Goal: Task Accomplishment & Management: Use online tool/utility

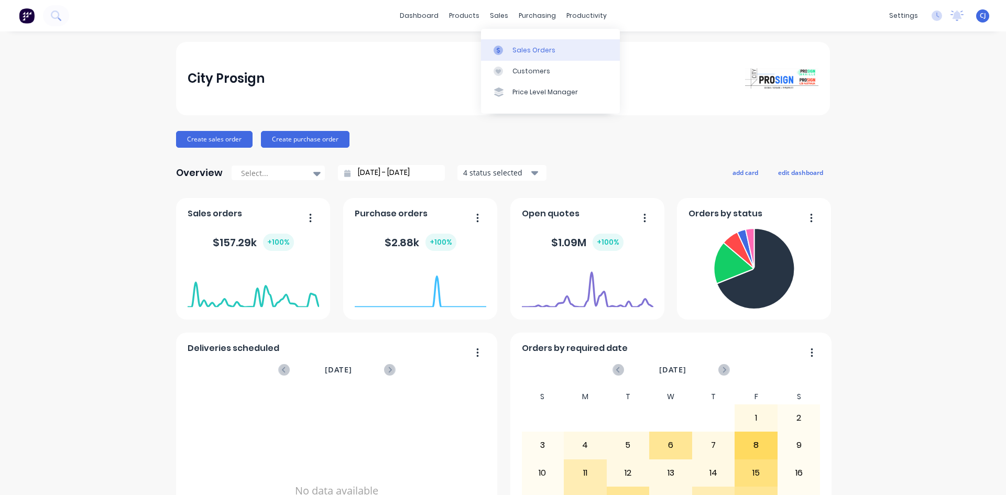
click at [509, 48] on div at bounding box center [501, 50] width 16 height 9
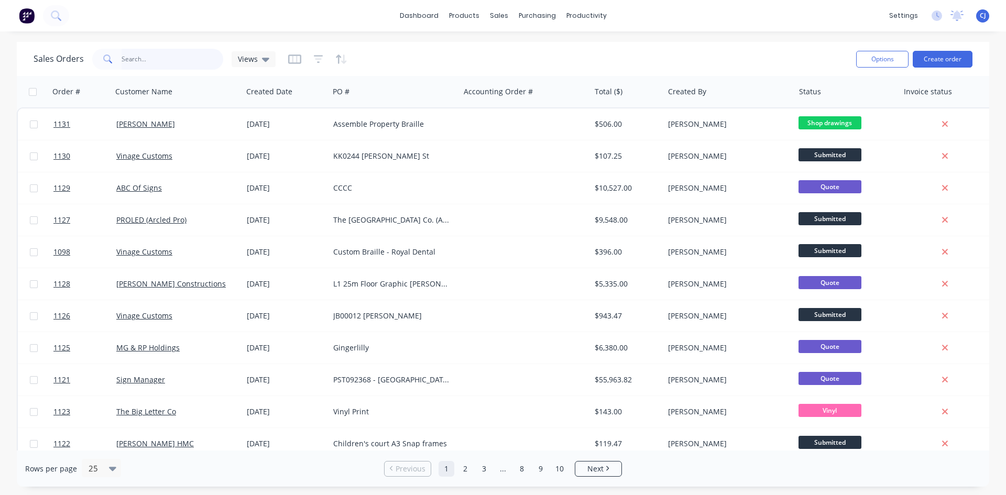
click at [175, 64] on input "text" at bounding box center [173, 59] width 102 height 21
type input "vinage"
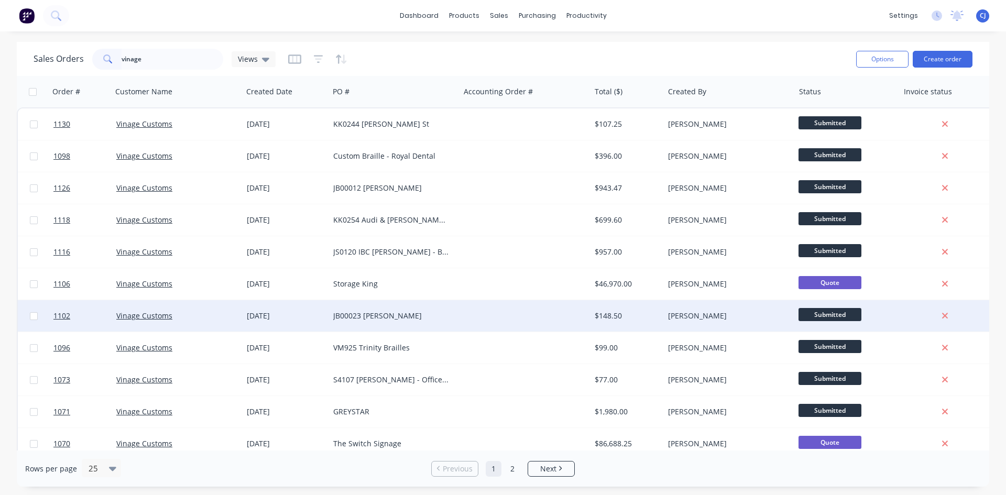
click at [426, 315] on div "JB00023 [PERSON_NAME]" at bounding box center [391, 316] width 116 height 10
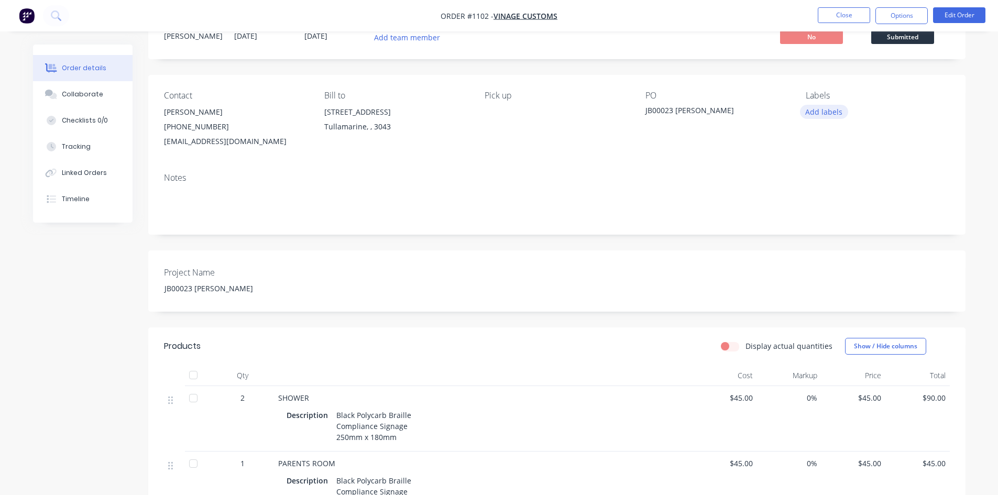
scroll to position [40, 0]
click at [908, 13] on button "Options" at bounding box center [901, 15] width 52 height 17
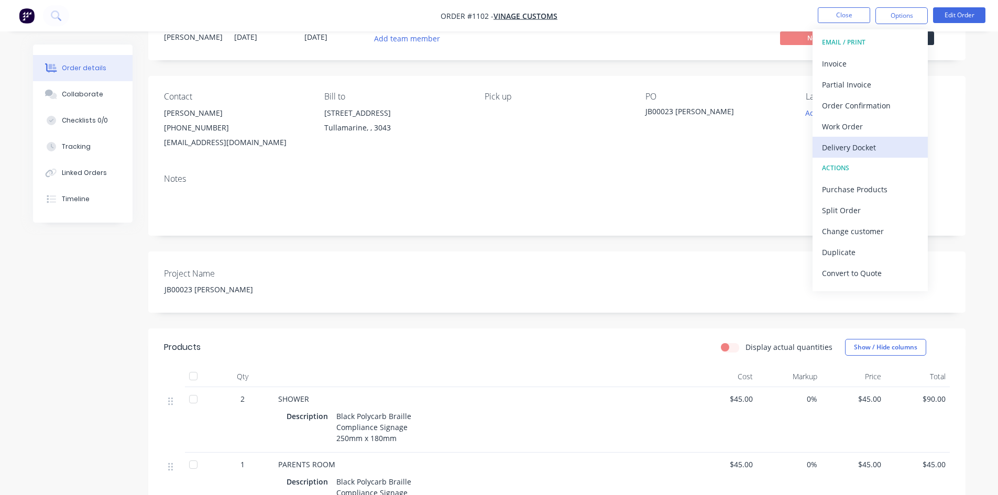
click at [857, 145] on div "Delivery Docket" at bounding box center [870, 147] width 96 height 15
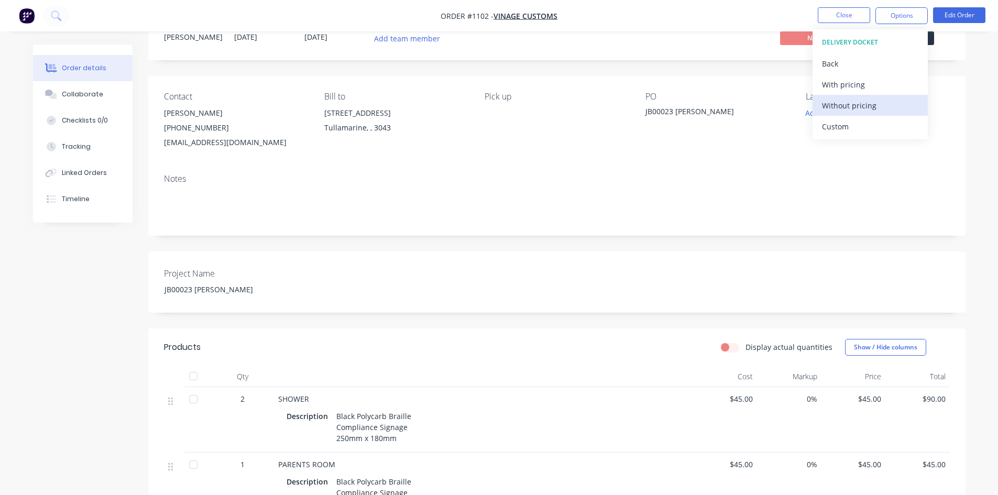
click at [866, 108] on div "Without pricing" at bounding box center [870, 105] width 96 height 15
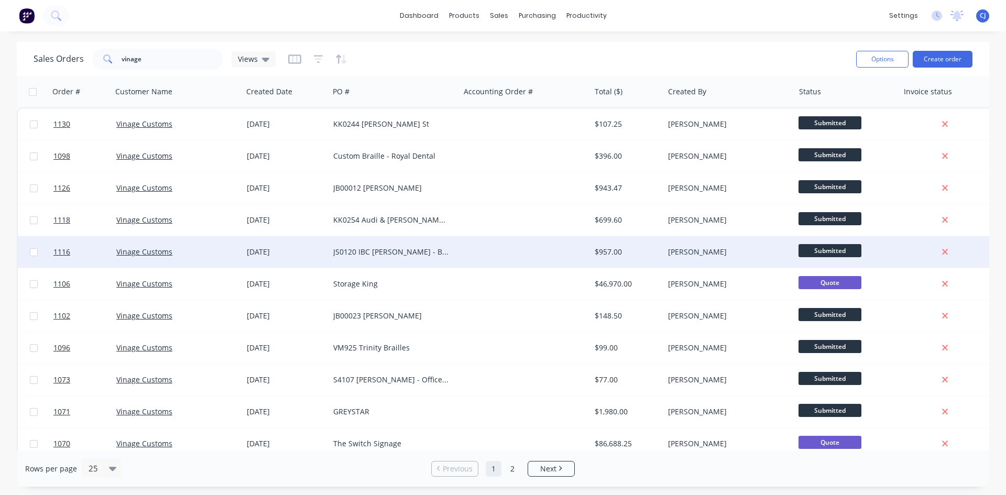
click at [396, 258] on div "JS0120 IBC [PERSON_NAME] - Braille" at bounding box center [394, 251] width 130 height 31
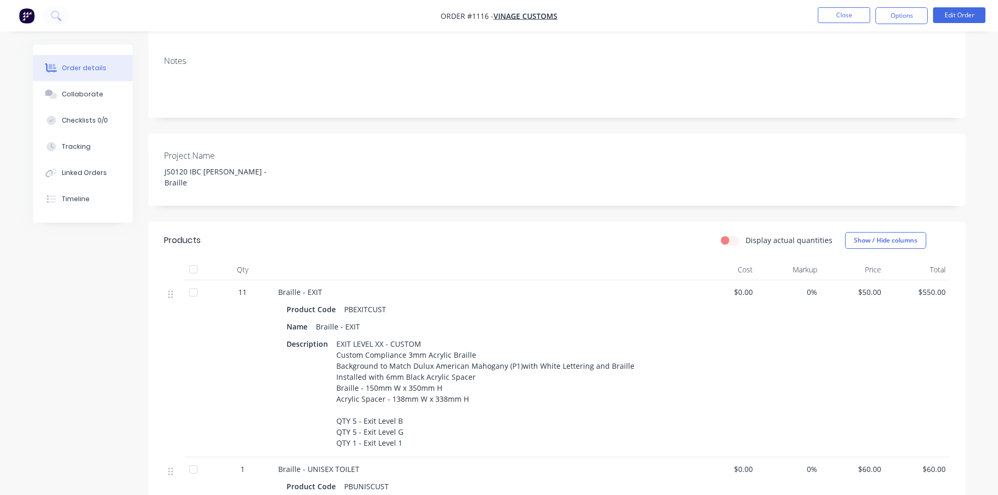
scroll to position [262, 0]
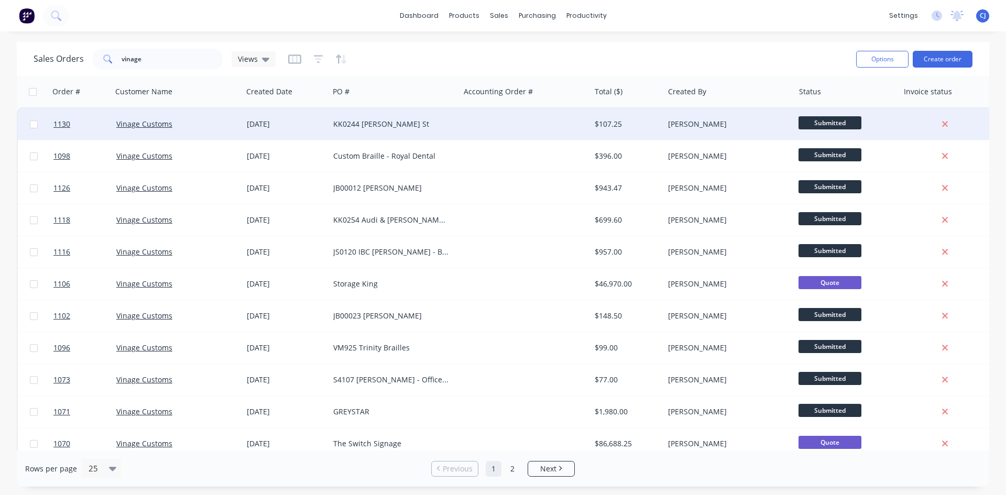
click at [377, 130] on div "KK0244 [PERSON_NAME] St" at bounding box center [394, 123] width 130 height 31
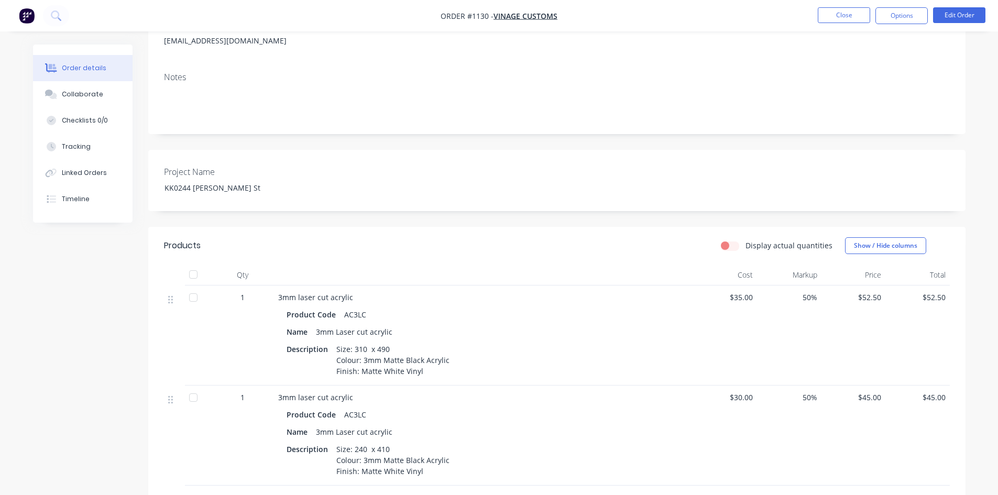
scroll to position [210, 0]
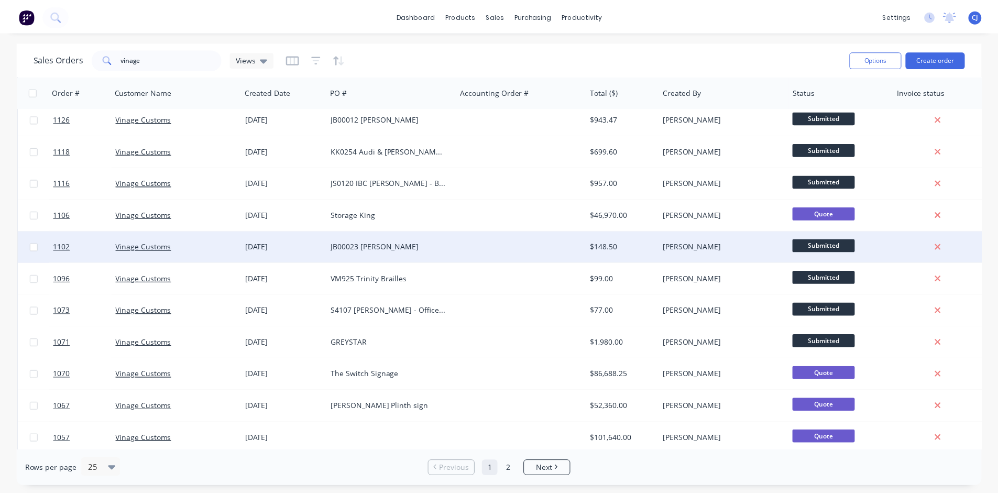
scroll to position [52, 0]
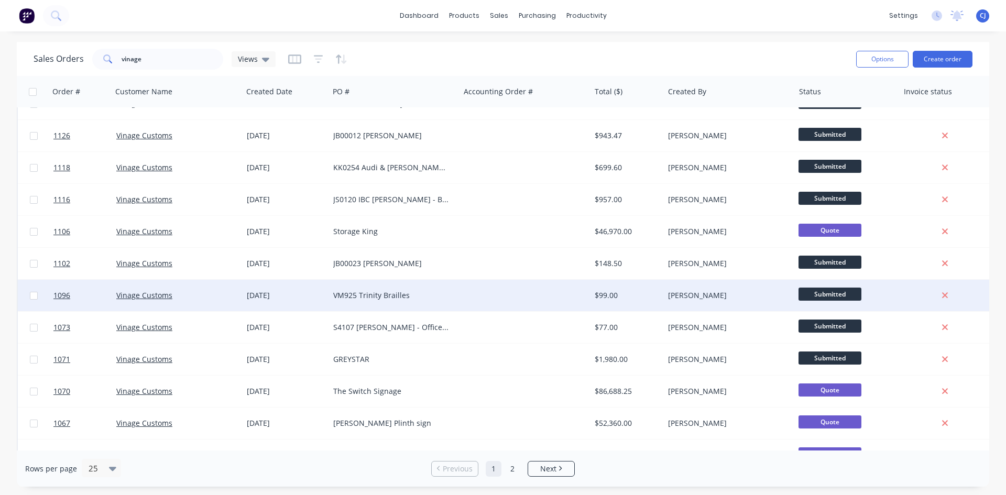
click at [386, 287] on div "VM925 Trinity Brailles" at bounding box center [394, 295] width 130 height 31
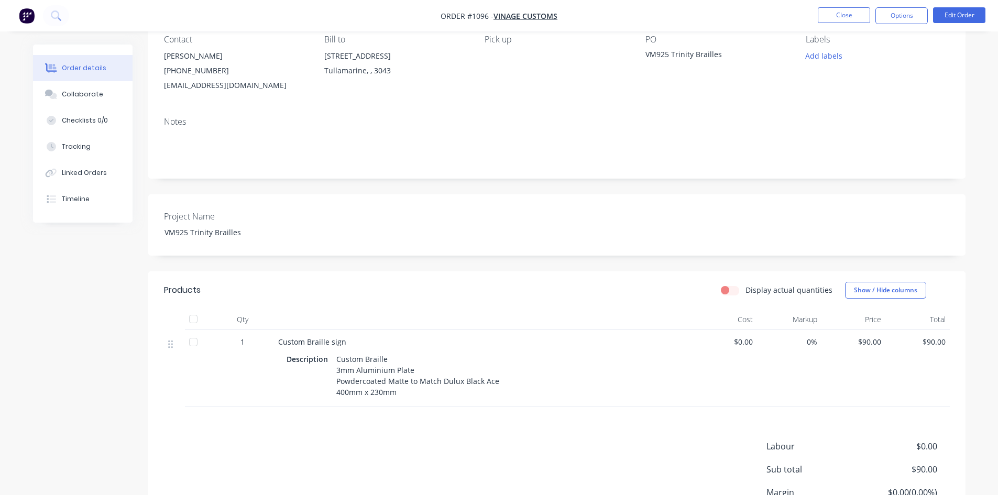
scroll to position [105, 0]
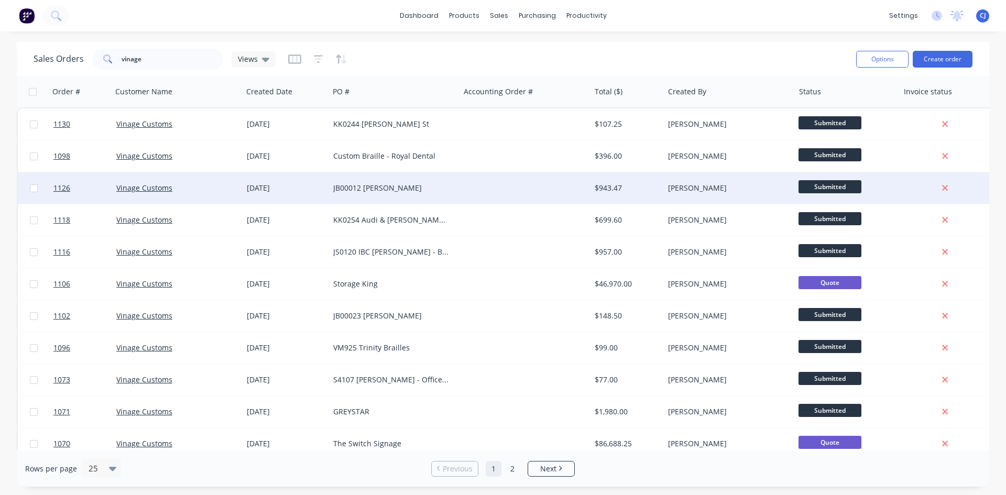
click at [415, 194] on div "JB00012 [PERSON_NAME]" at bounding box center [394, 187] width 130 height 31
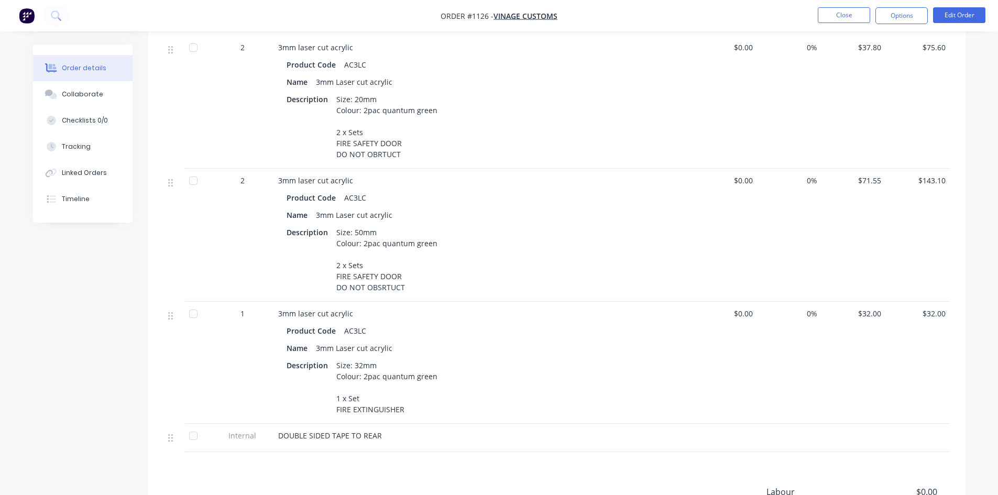
scroll to position [733, 0]
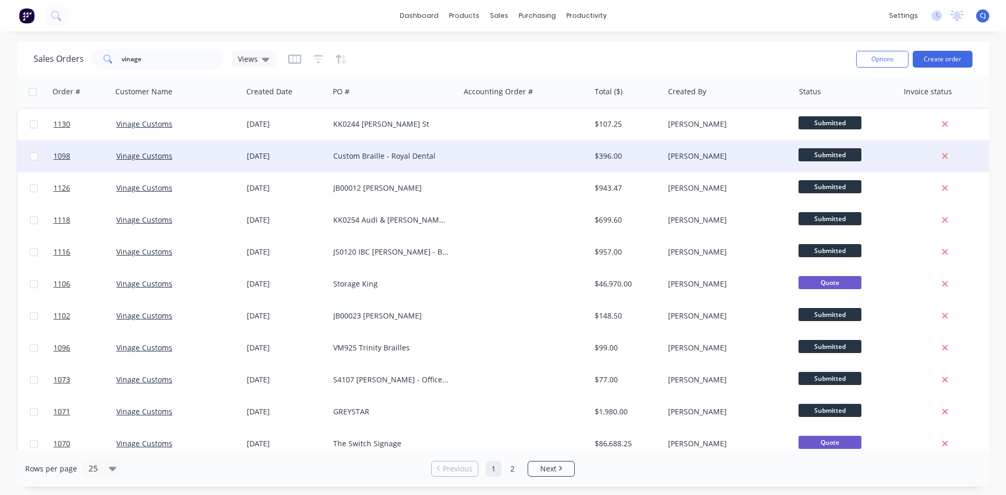
click at [431, 153] on div "Custom Braille - Royal Dental" at bounding box center [391, 156] width 116 height 10
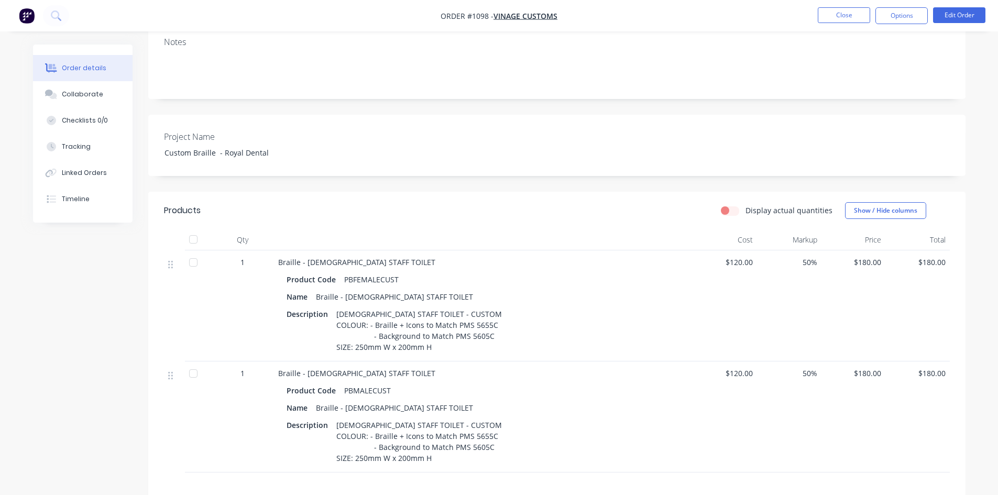
scroll to position [210, 0]
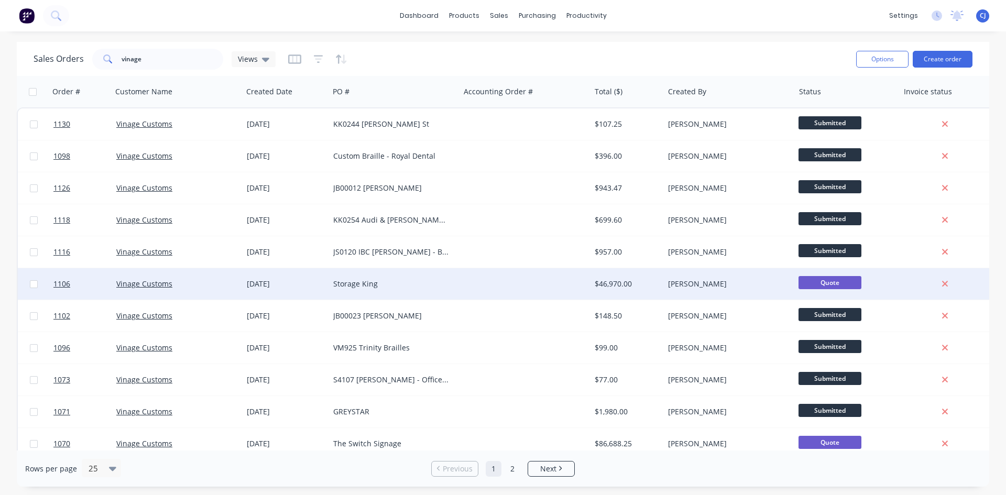
click at [409, 288] on div "Storage King" at bounding box center [391, 284] width 116 height 10
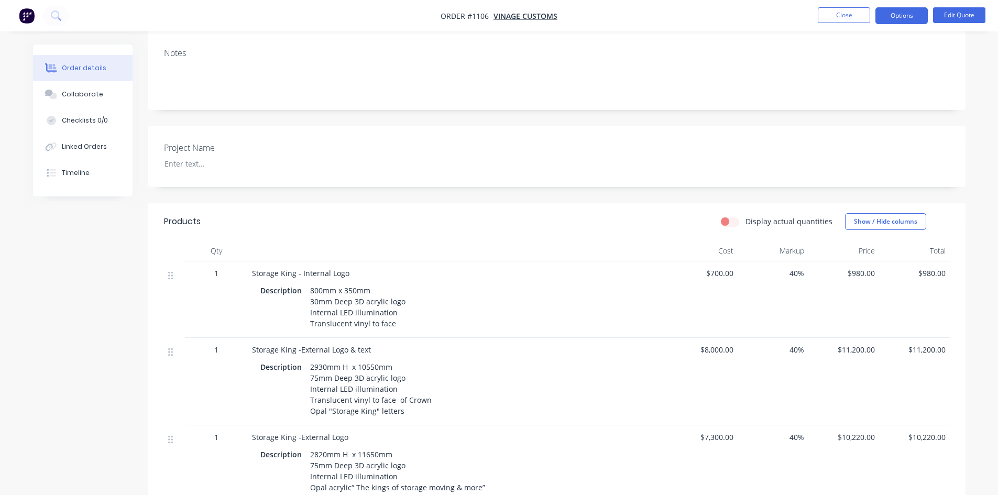
scroll to position [210, 0]
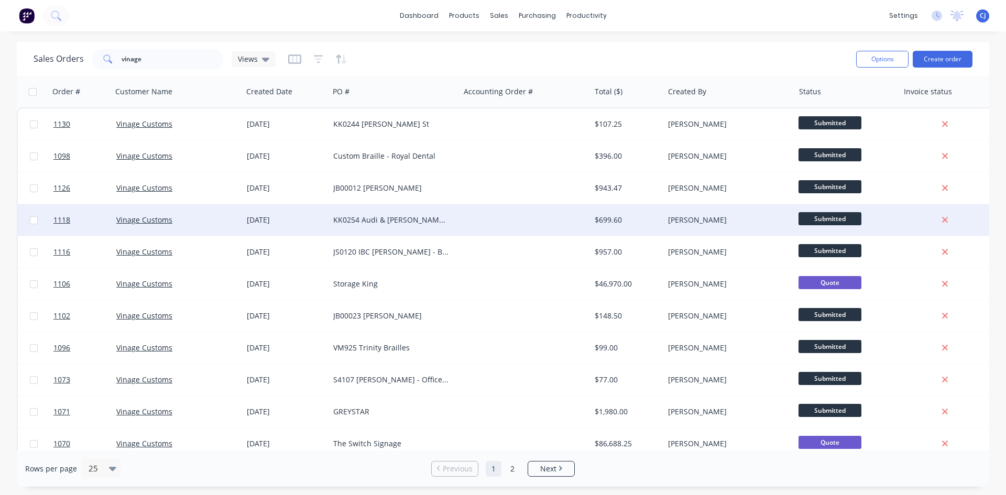
click at [365, 217] on div "KK0254 Audi & [PERSON_NAME] Brailles" at bounding box center [391, 220] width 116 height 10
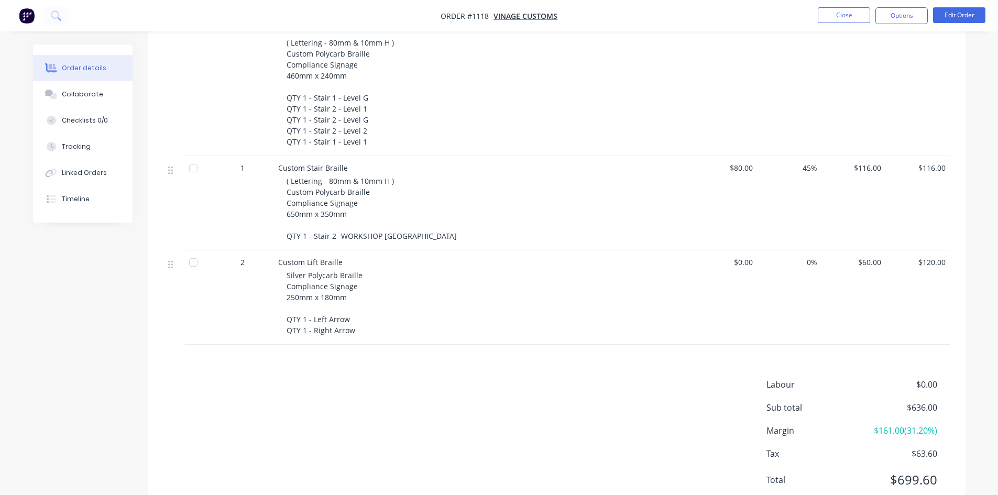
scroll to position [445, 0]
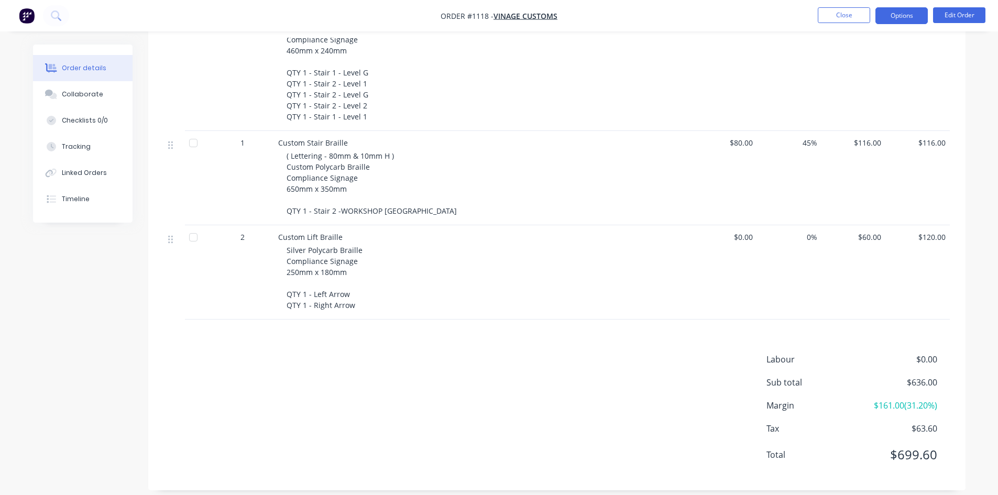
click at [904, 22] on button "Options" at bounding box center [901, 15] width 52 height 17
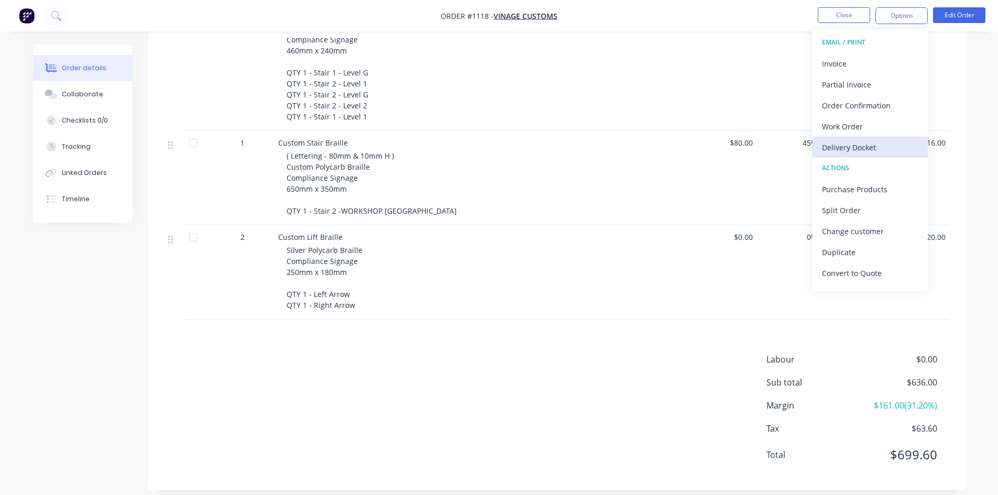
click at [864, 143] on div "Delivery Docket" at bounding box center [870, 147] width 96 height 15
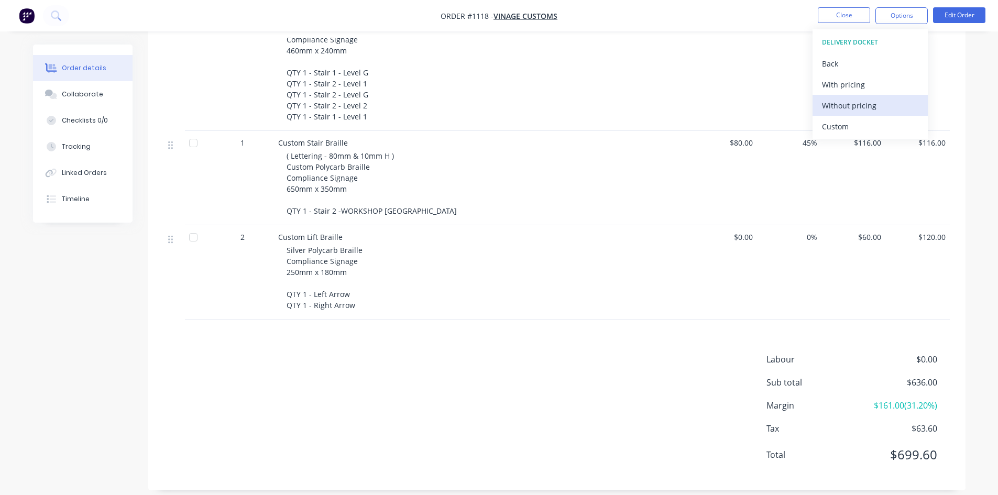
click at [863, 106] on div "Without pricing" at bounding box center [870, 105] width 96 height 15
